Goal: Find specific page/section: Find specific page/section

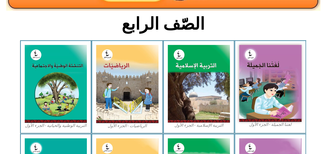
scroll to position [120, 0]
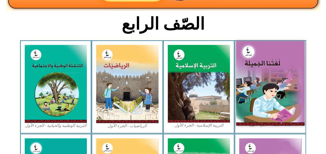
click at [272, 63] on img at bounding box center [270, 83] width 68 height 84
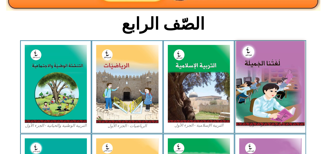
click at [272, 63] on img at bounding box center [270, 83] width 68 height 84
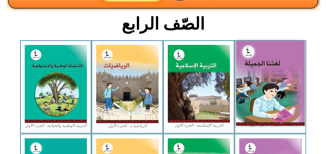
click at [272, 63] on img at bounding box center [270, 83] width 68 height 84
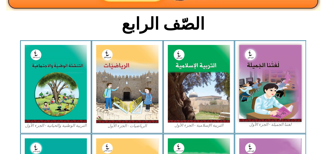
drag, startPoint x: 272, startPoint y: 63, endPoint x: 104, endPoint y: 28, distance: 171.8
click at [104, 28] on div "الصّف الرابع لغتنا الجميلة - الجزء الأول​ التربية الإسلامية - الجزء الأول الريا…" at bounding box center [163, 123] width 326 height 392
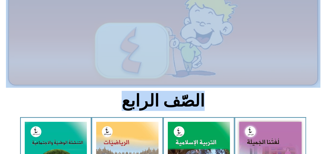
scroll to position [0, 0]
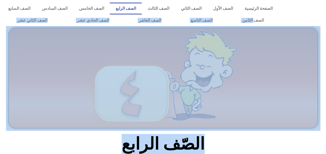
drag, startPoint x: 104, startPoint y: 28, endPoint x: 18, endPoint y: -5, distance: 91.8
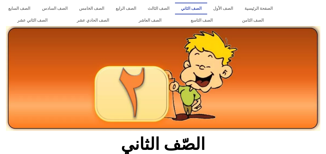
scroll to position [145, 0]
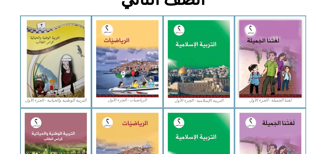
click at [260, 42] on img at bounding box center [270, 58] width 62 height 77
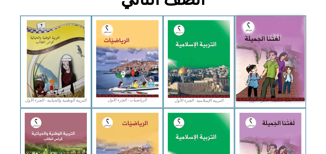
click at [248, 30] on img at bounding box center [270, 58] width 68 height 85
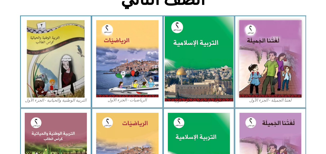
click at [198, 61] on img at bounding box center [198, 58] width 68 height 85
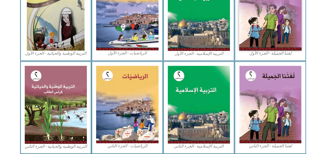
scroll to position [0, 0]
